Goal: Ask a question

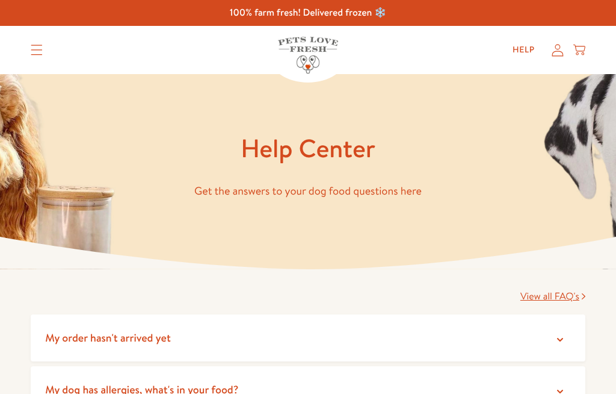
scroll to position [90, 0]
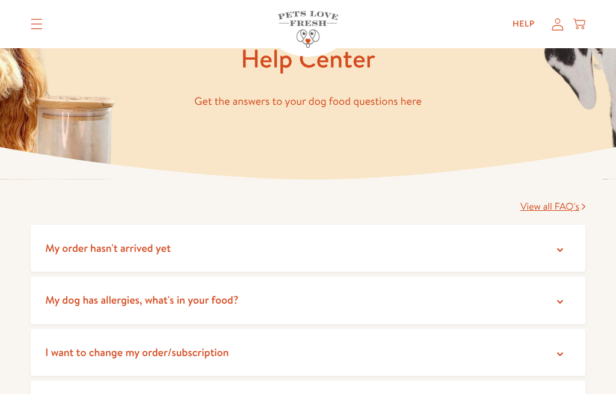
click at [137, 249] on span "My order hasn't arrived yet" at bounding box center [108, 247] width 126 height 15
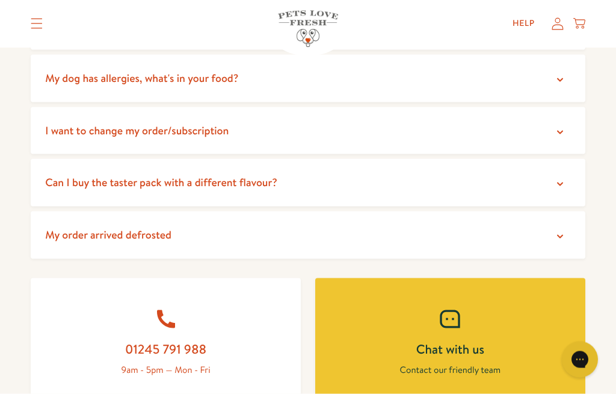
scroll to position [437, 0]
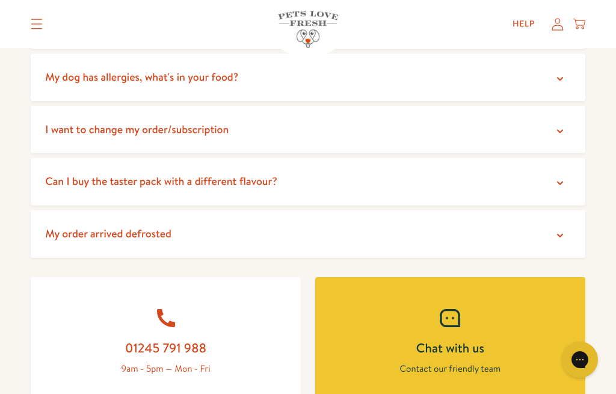
click at [466, 356] on link "Chat with us Contact our friendly team" at bounding box center [450, 345] width 270 height 137
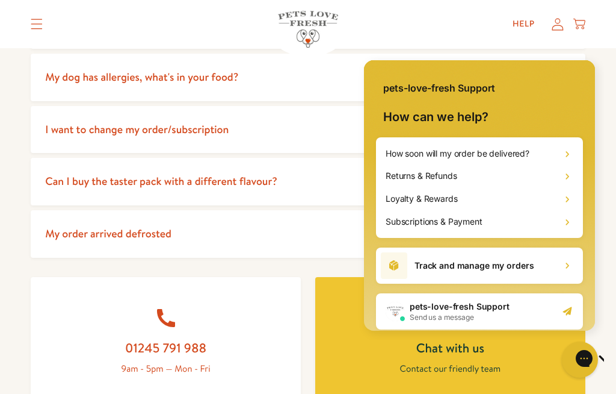
click at [445, 328] on div "pets-love-fresh Support Send us a message" at bounding box center [479, 311] width 207 height 36
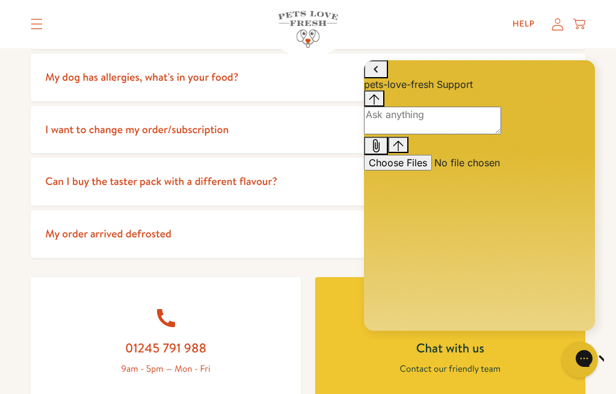
click at [277, 393] on link "01245 791 988 9am - 5pm — Mon - Fri" at bounding box center [166, 345] width 270 height 137
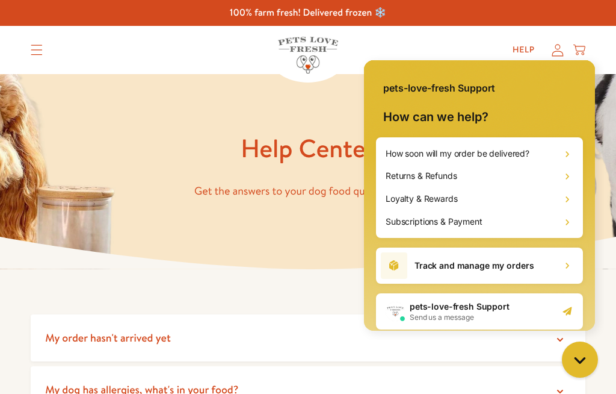
click at [455, 310] on h2 "pets-love-fresh Support" at bounding box center [460, 306] width 100 height 12
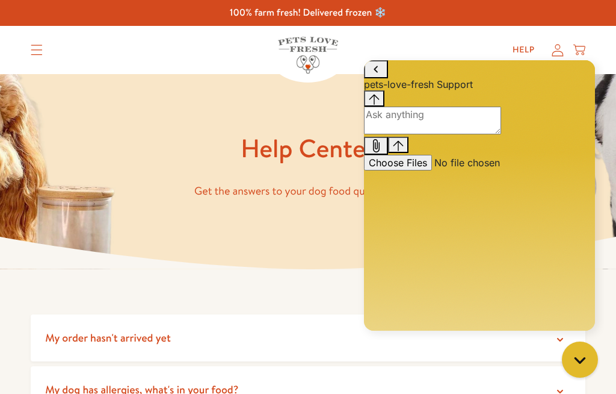
click at [404, 90] on div "Conversation messages" at bounding box center [479, 90] width 231 height 0
click at [410, 90] on div "Conversation messages" at bounding box center [479, 90] width 231 height 0
click at [397, 134] on textarea "live chat message input" at bounding box center [432, 121] width 137 height 28
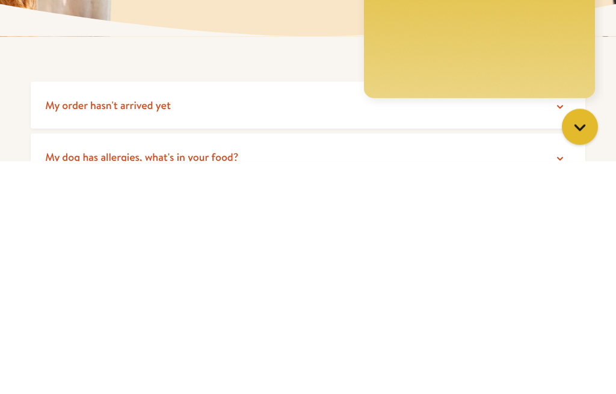
type textarea "I received"
